Goal: Check status

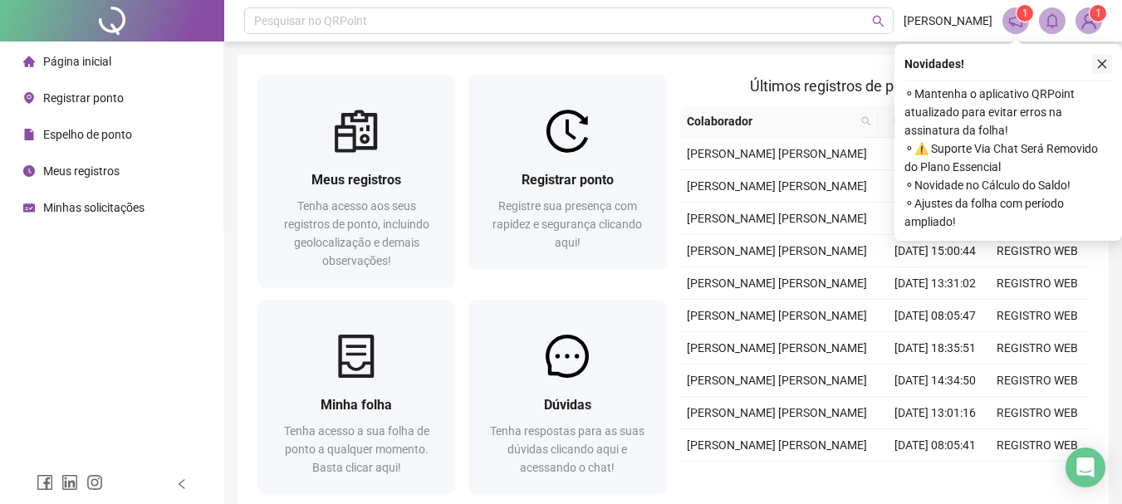
click at [1093, 58] on button "button" at bounding box center [1102, 64] width 20 height 20
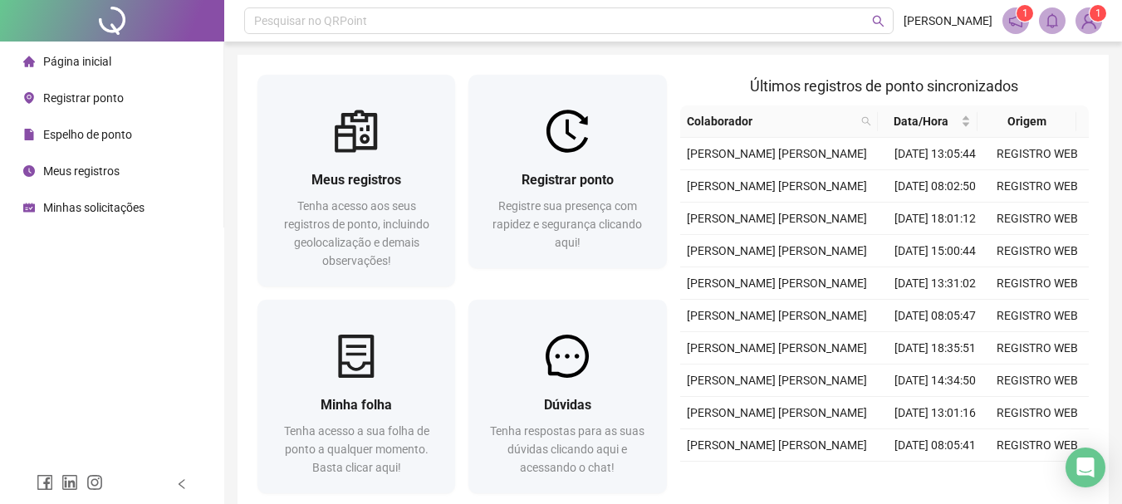
click at [1098, 23] on img at bounding box center [1088, 20] width 25 height 25
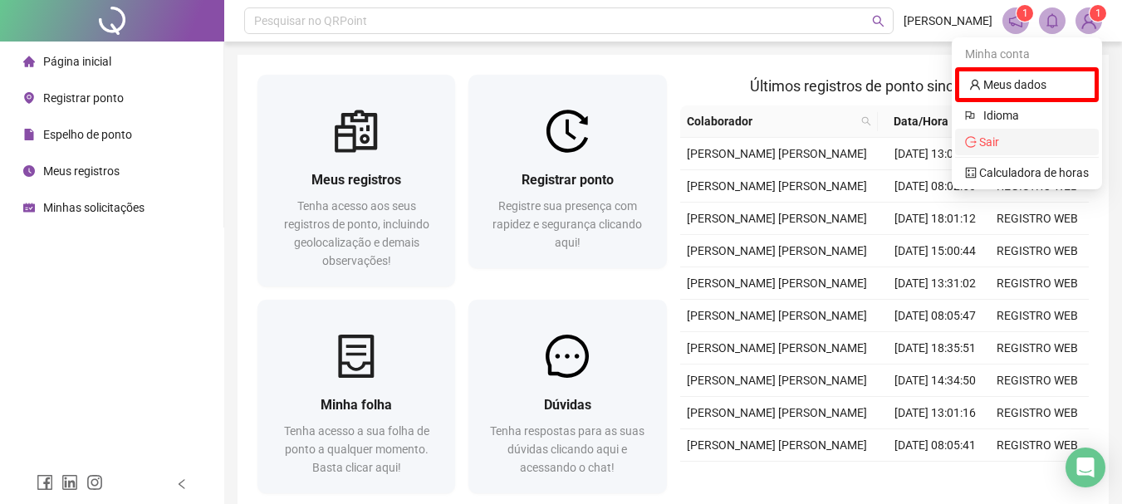
click at [985, 153] on li "Sair" at bounding box center [1027, 142] width 144 height 27
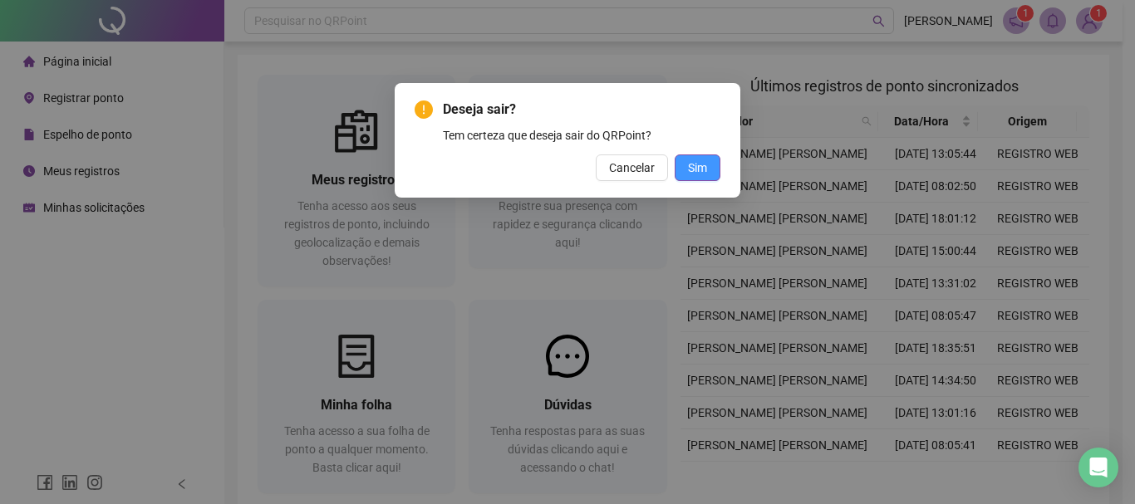
click at [692, 175] on span "Sim" at bounding box center [697, 168] width 19 height 18
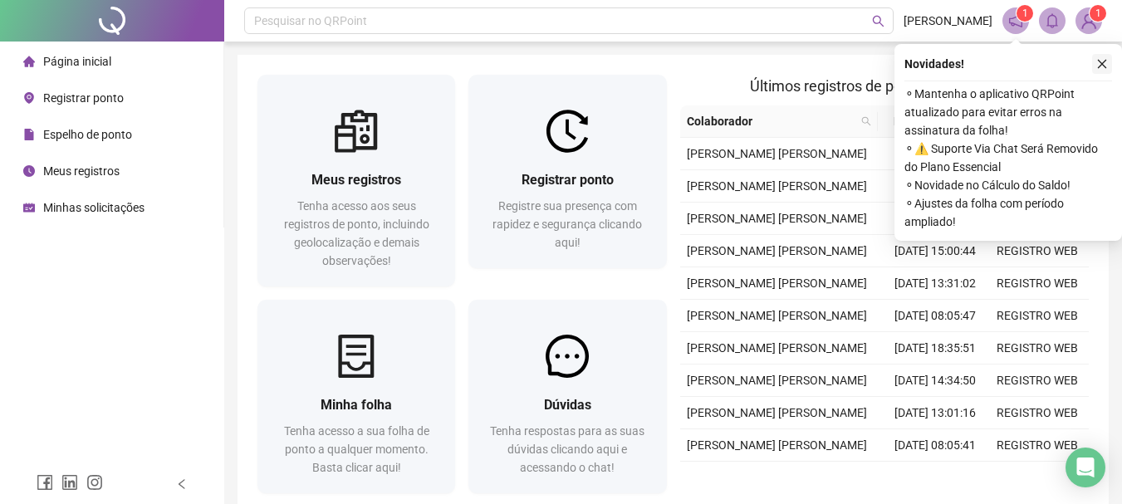
click at [1102, 60] on icon "close" at bounding box center [1102, 64] width 12 height 12
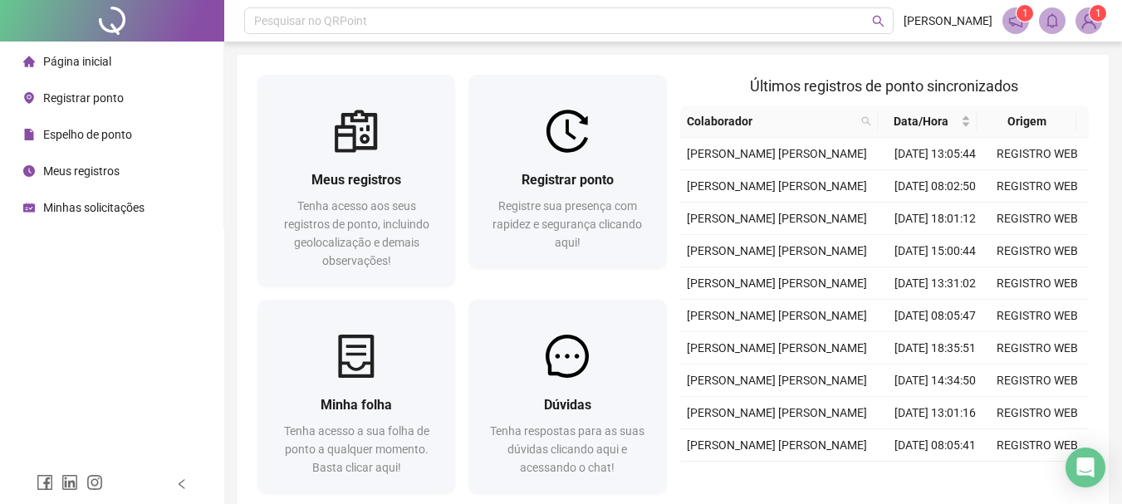
click at [1082, 15] on img at bounding box center [1088, 20] width 25 height 25
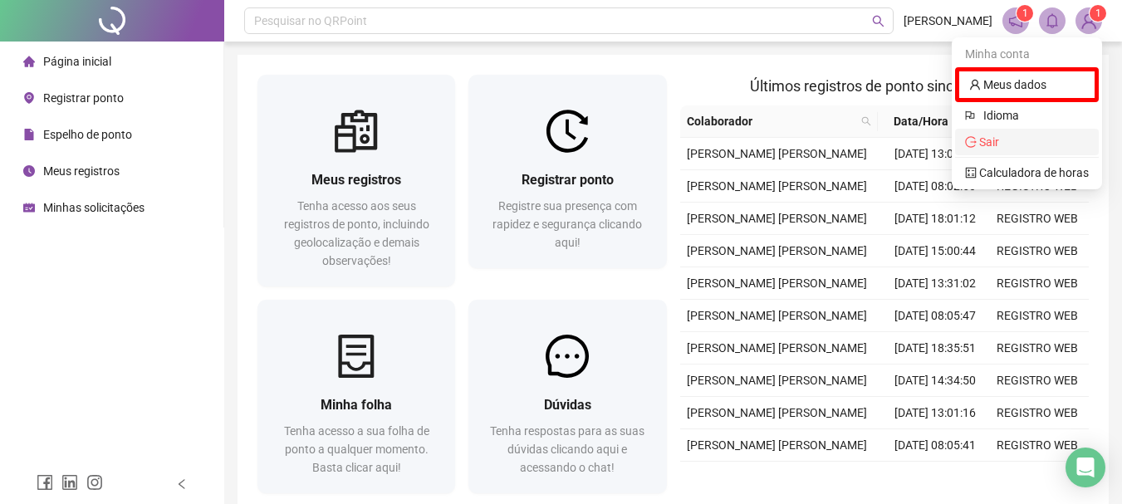
click at [985, 135] on span "Sair" at bounding box center [989, 141] width 20 height 13
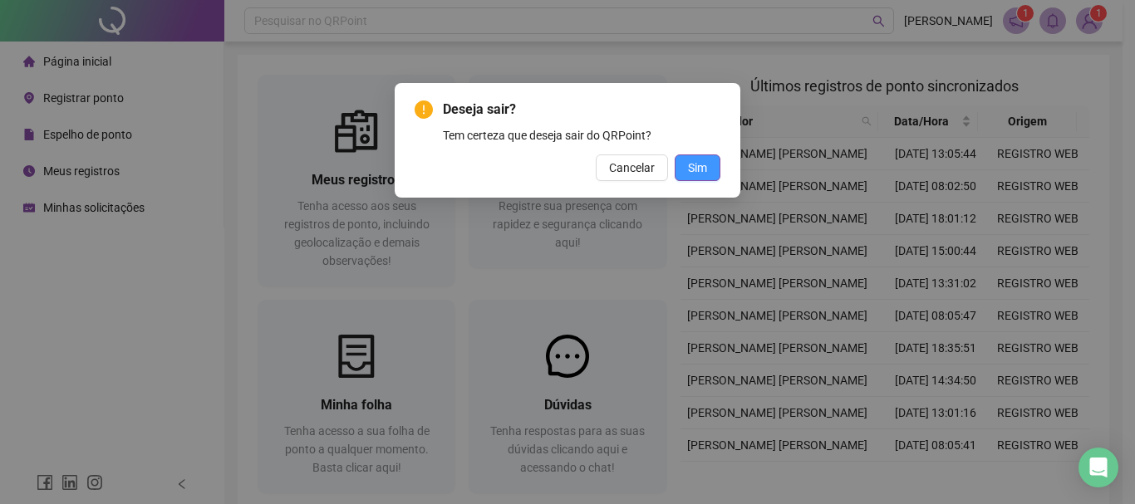
click at [713, 164] on button "Sim" at bounding box center [697, 167] width 46 height 27
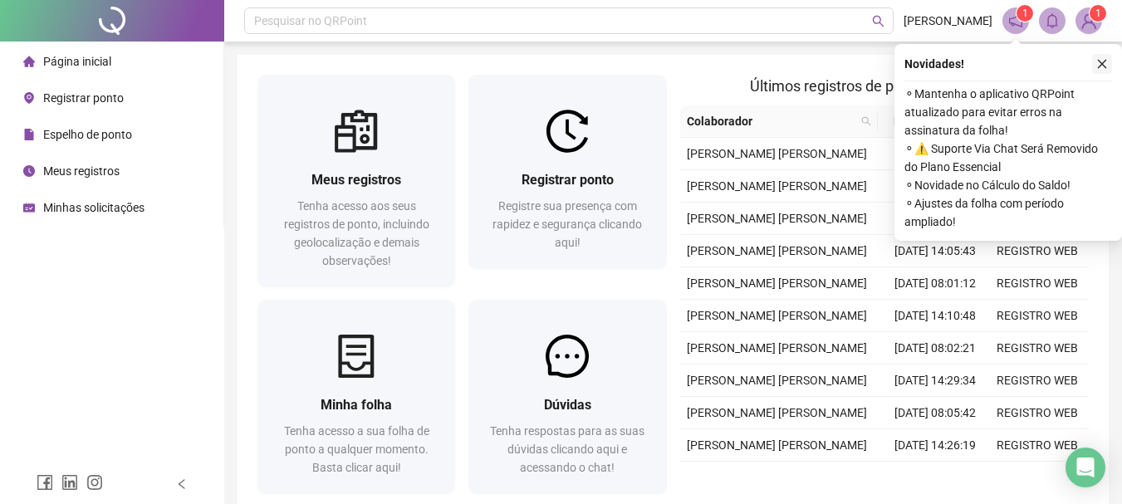
click at [1100, 66] on icon "close" at bounding box center [1102, 64] width 12 height 12
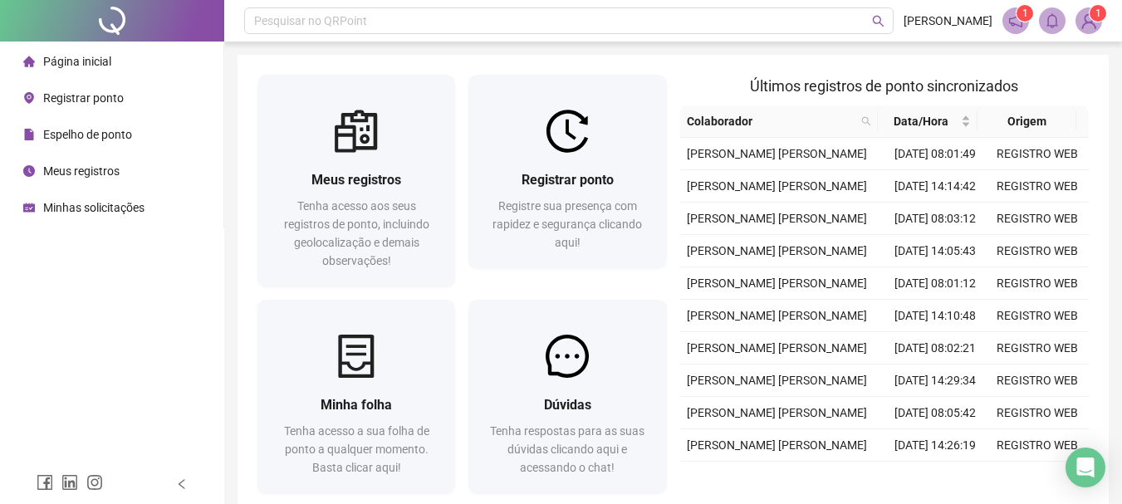
click at [110, 130] on span "Espelho de ponto" at bounding box center [87, 134] width 89 height 13
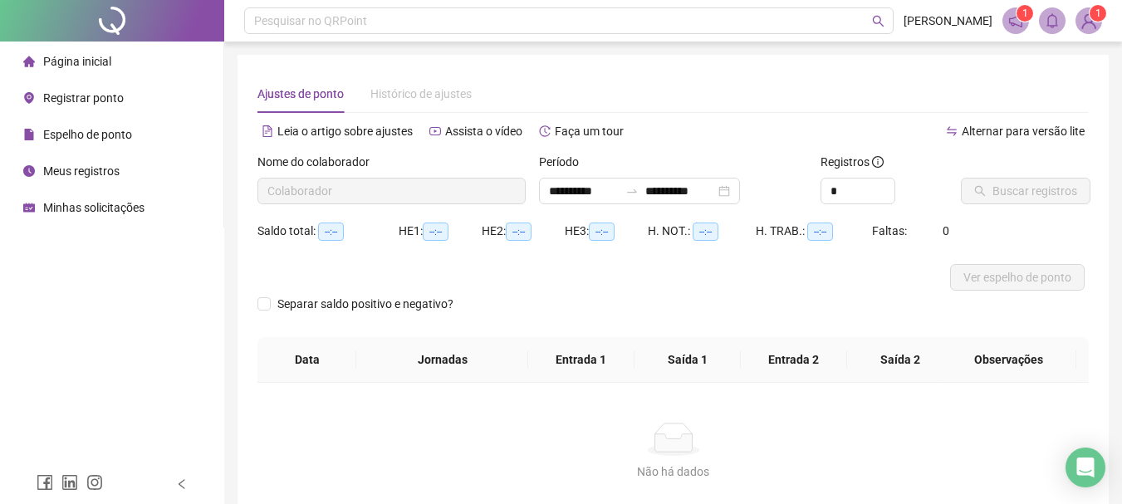
type input "**********"
click at [1029, 192] on span "Buscar registros" at bounding box center [1035, 191] width 85 height 18
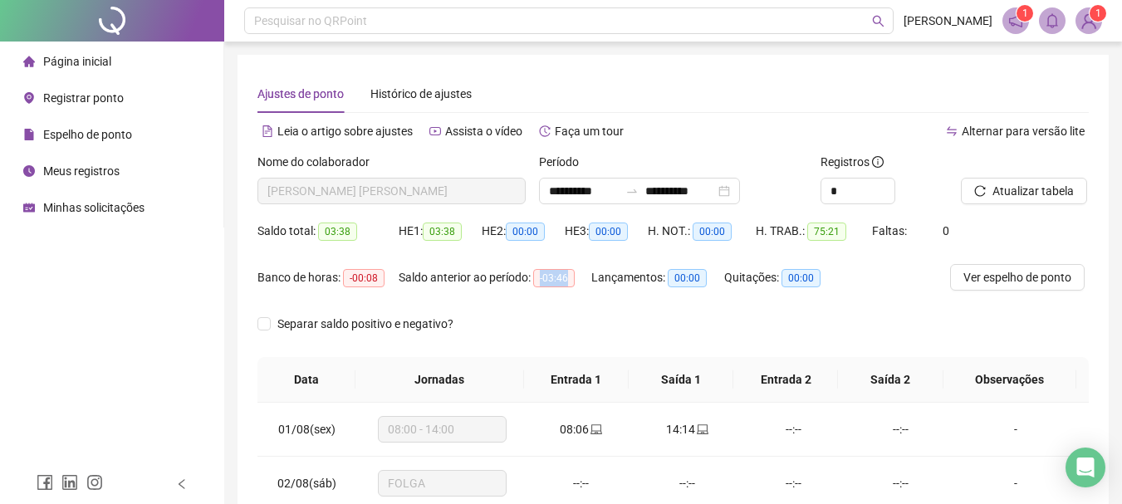
drag, startPoint x: 537, startPoint y: 277, endPoint x: 577, endPoint y: 280, distance: 40.0
click at [577, 280] on div "Saldo anterior ao período: -03:46" at bounding box center [495, 277] width 193 height 19
click at [1031, 281] on span "Ver espelho de ponto" at bounding box center [1017, 277] width 108 height 18
